Goal: Task Accomplishment & Management: Manage account settings

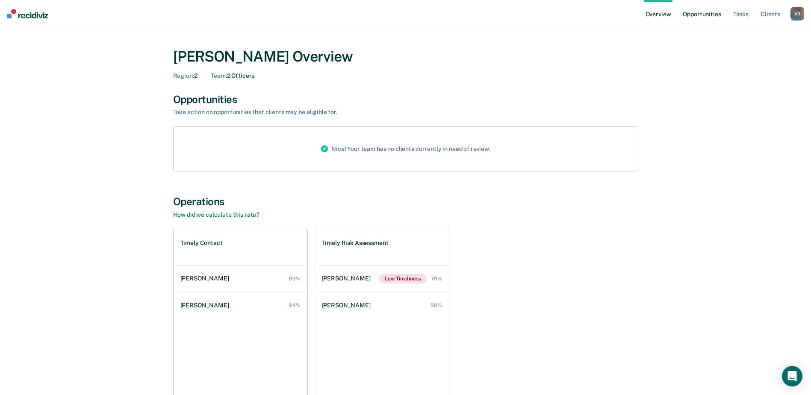
click at [708, 18] on link "Opportunities" at bounding box center [701, 13] width 41 height 27
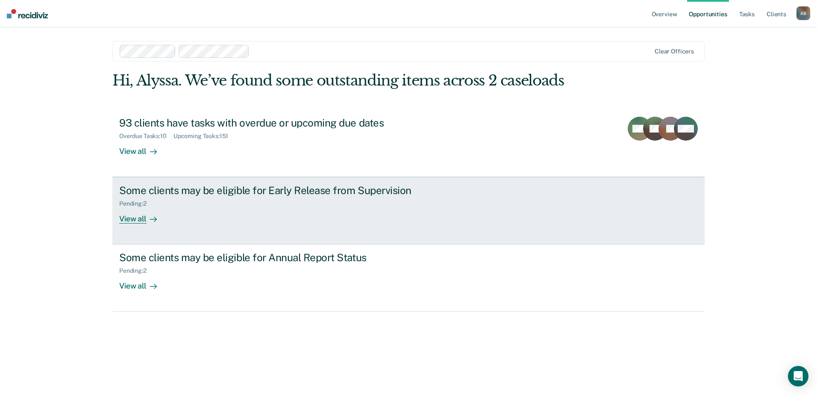
click at [260, 204] on div "Pending : 2" at bounding box center [269, 202] width 300 height 11
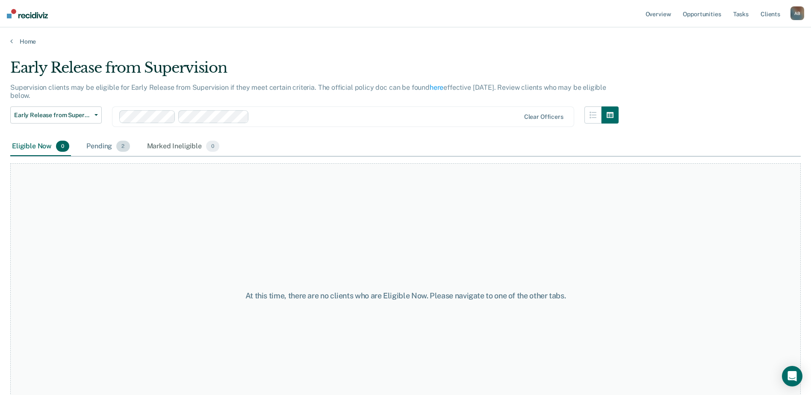
click at [96, 148] on div "Pending 2" at bounding box center [108, 146] width 47 height 19
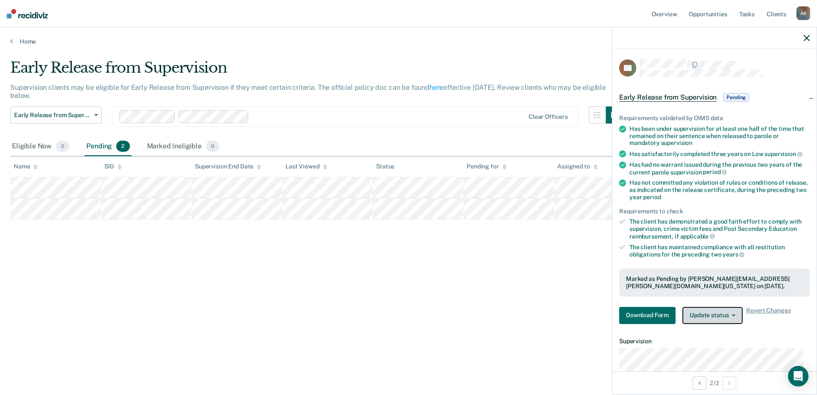
click at [710, 315] on button "Update status" at bounding box center [713, 315] width 60 height 17
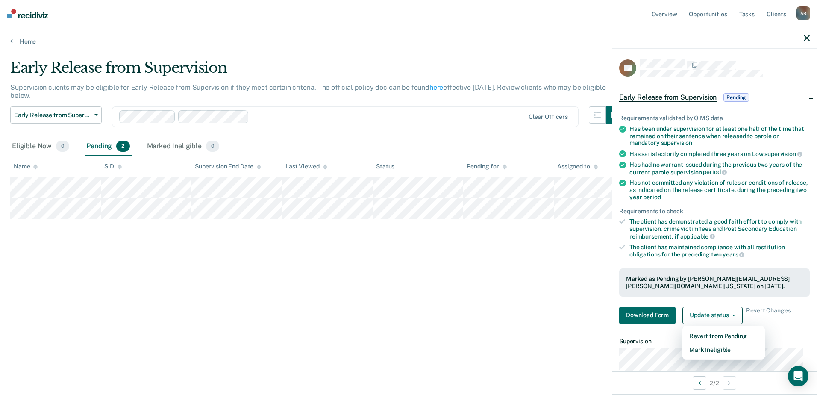
click at [455, 284] on div "Early Release from Supervision Supervision clients may be eligible for Early Re…" at bounding box center [408, 195] width 797 height 272
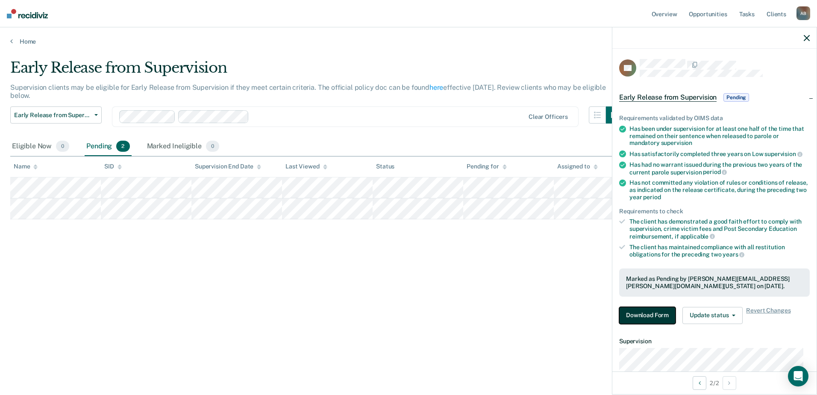
click at [660, 313] on button "Download Form" at bounding box center [648, 315] width 56 height 17
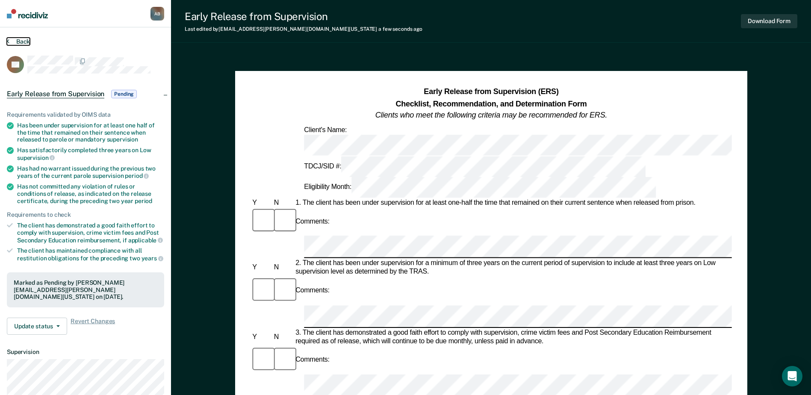
click at [15, 44] on button "Back" at bounding box center [18, 42] width 23 height 8
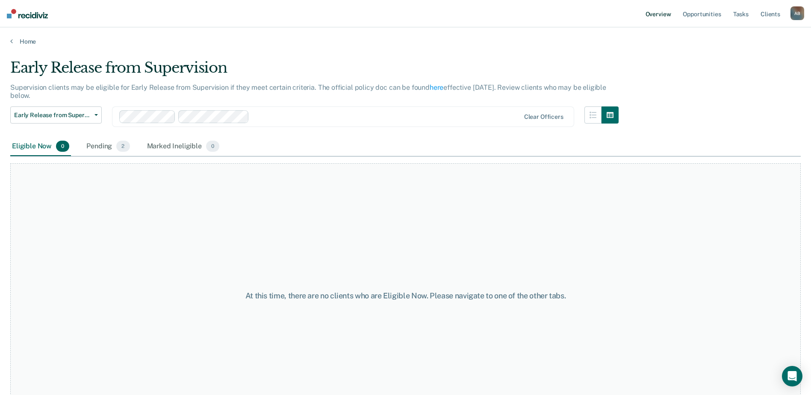
click at [655, 18] on link "Overview" at bounding box center [658, 13] width 29 height 27
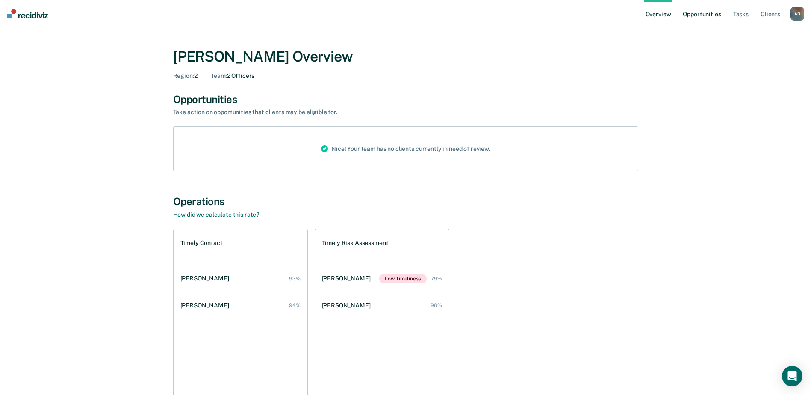
click at [705, 12] on link "Opportunities" at bounding box center [701, 13] width 41 height 27
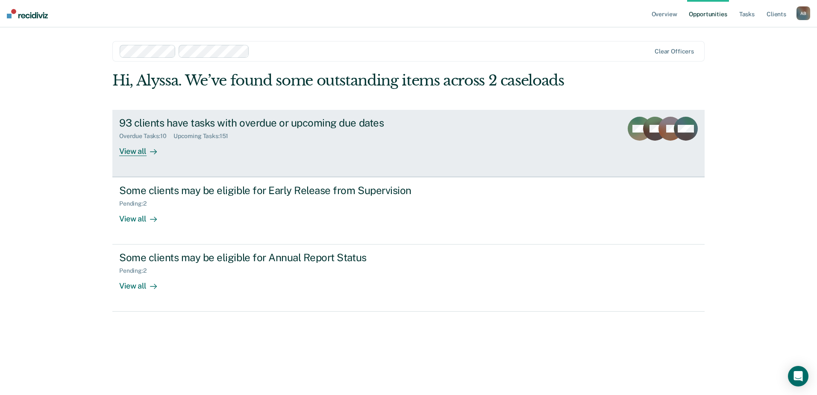
click at [151, 149] on icon at bounding box center [153, 151] width 7 height 7
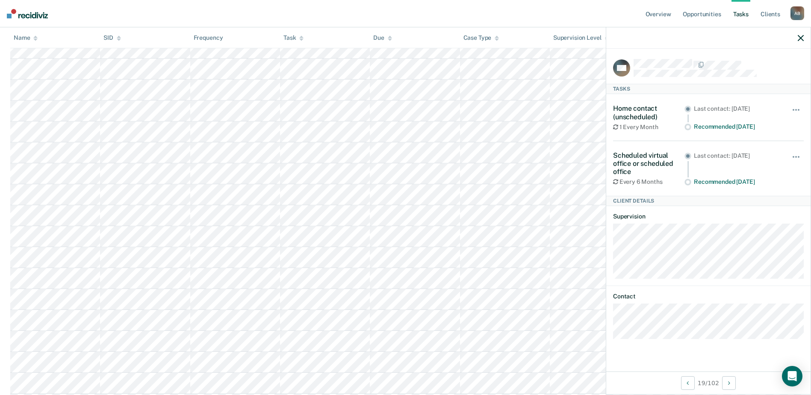
scroll to position [171, 0]
click at [798, 38] on icon "button" at bounding box center [801, 38] width 6 height 6
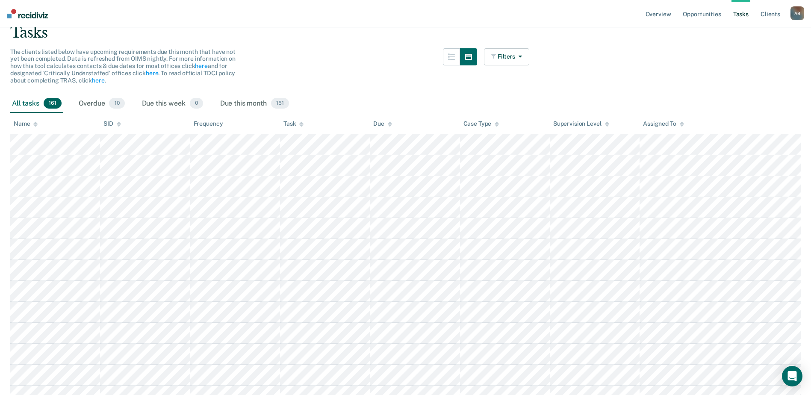
scroll to position [0, 0]
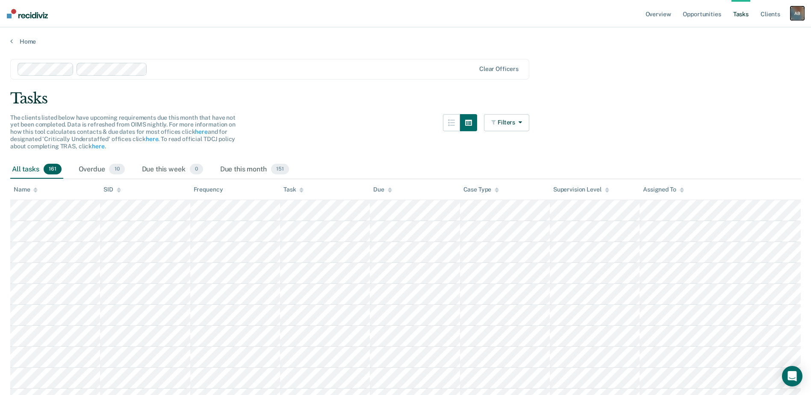
click at [795, 17] on div "A B" at bounding box center [798, 13] width 14 height 14
drag, startPoint x: 749, startPoint y: 56, endPoint x: 508, endPoint y: 0, distance: 248.0
click at [748, 56] on link "Log Out" at bounding box center [763, 56] width 69 height 7
